Goal: Navigation & Orientation: Find specific page/section

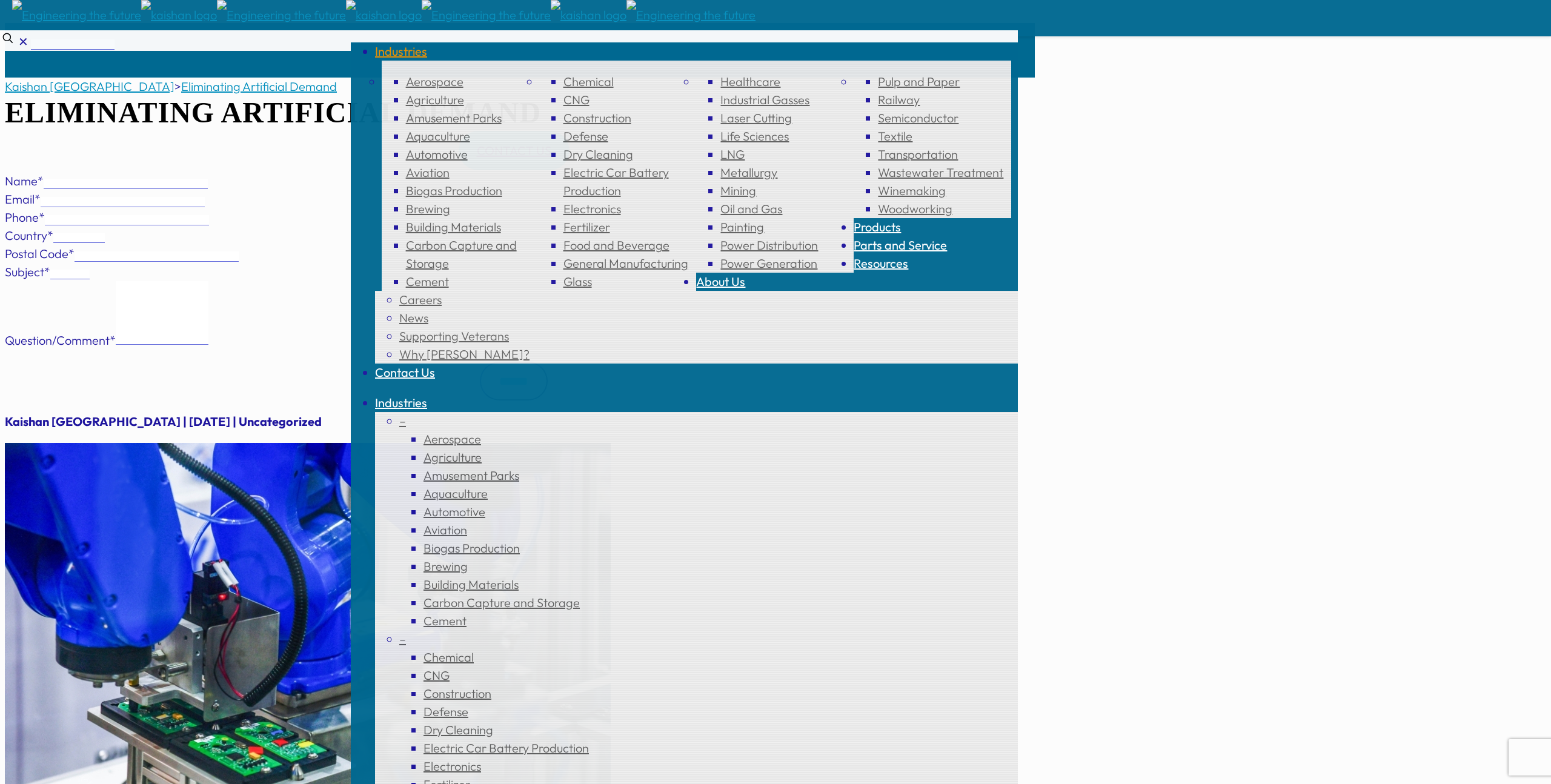
scroll to position [771, 0]
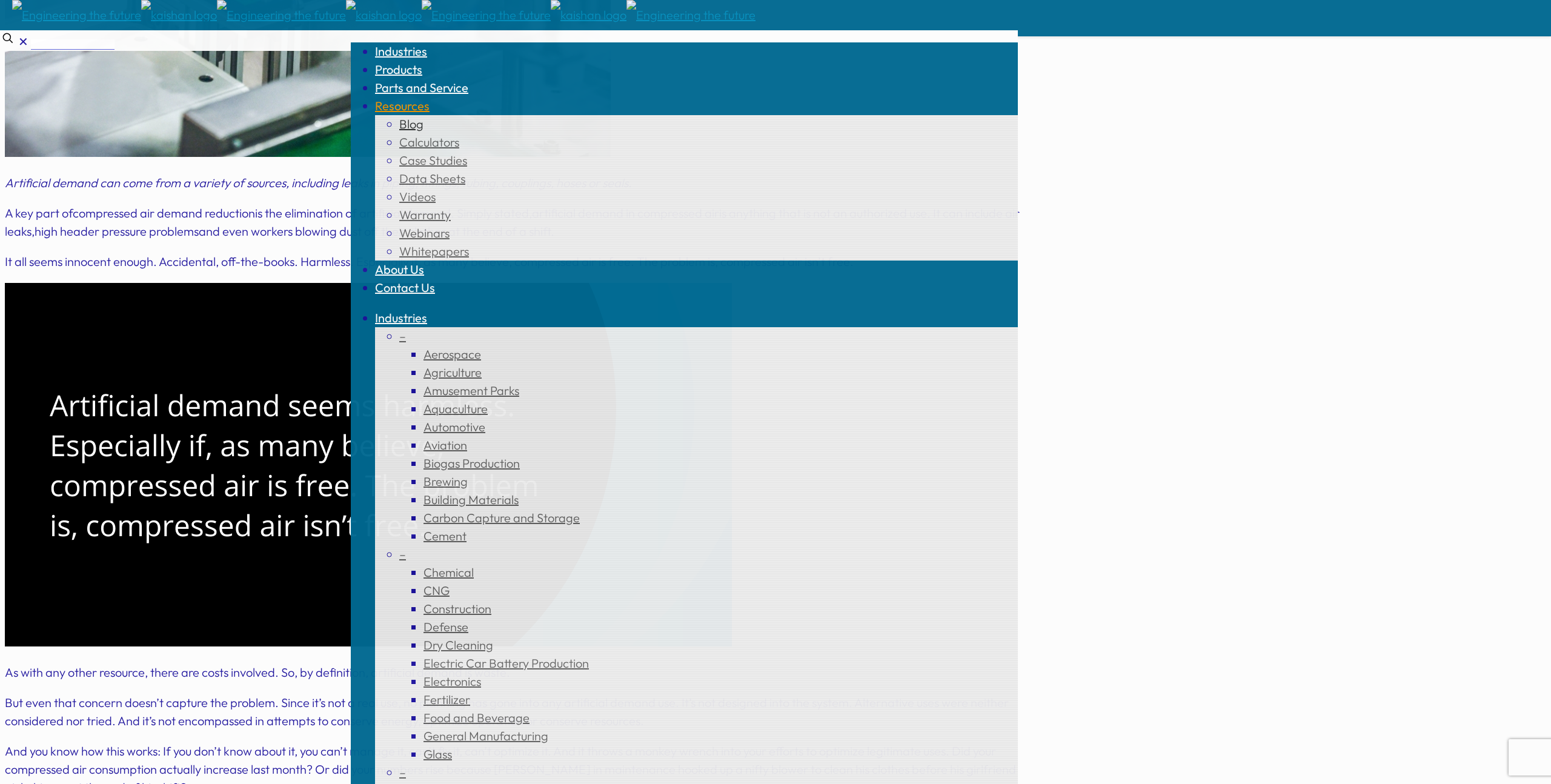
click at [423, 116] on span "Blog" at bounding box center [411, 124] width 24 height 15
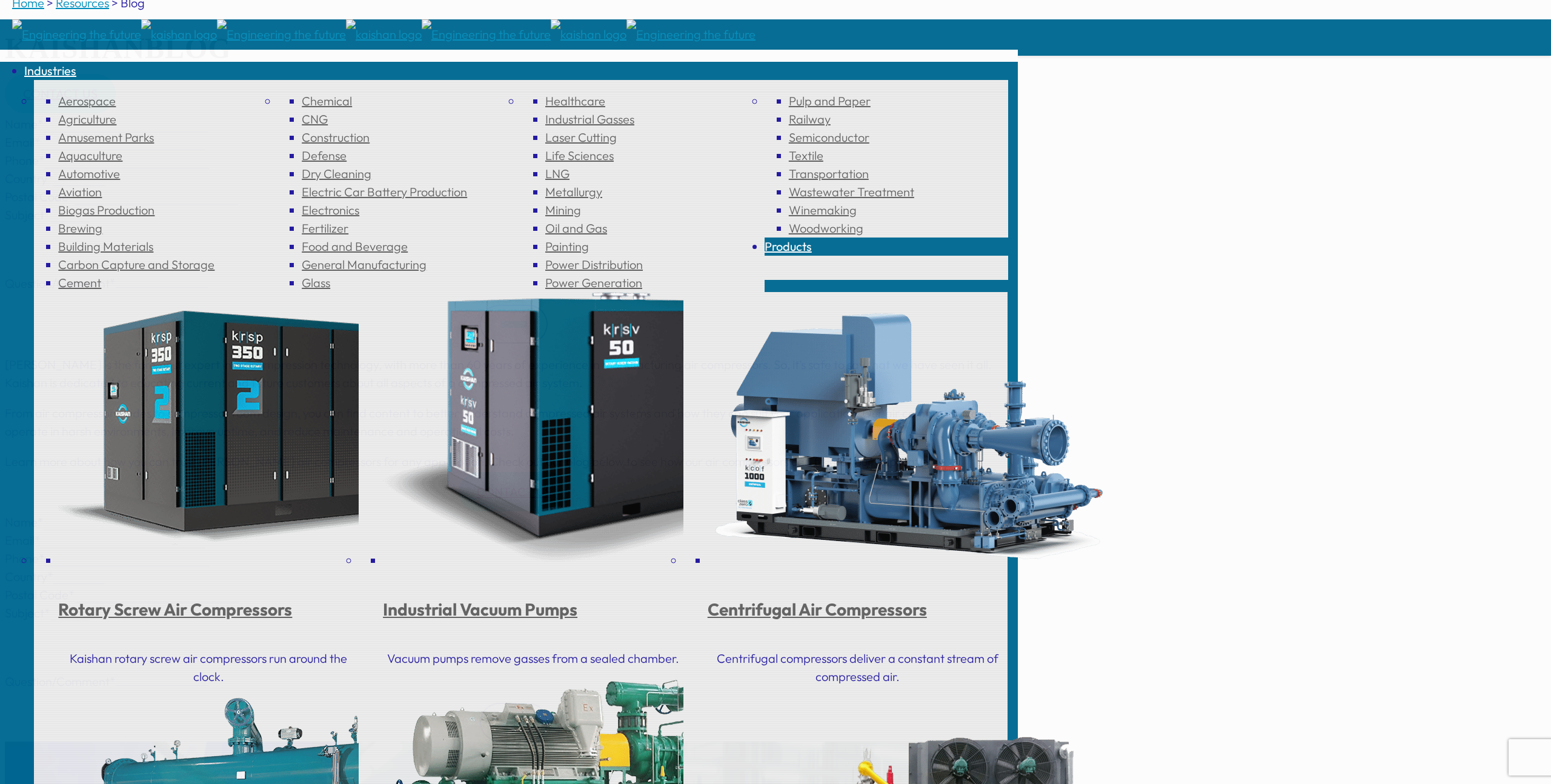
scroll to position [104, 0]
